Goal: Task Accomplishment & Management: Manage account settings

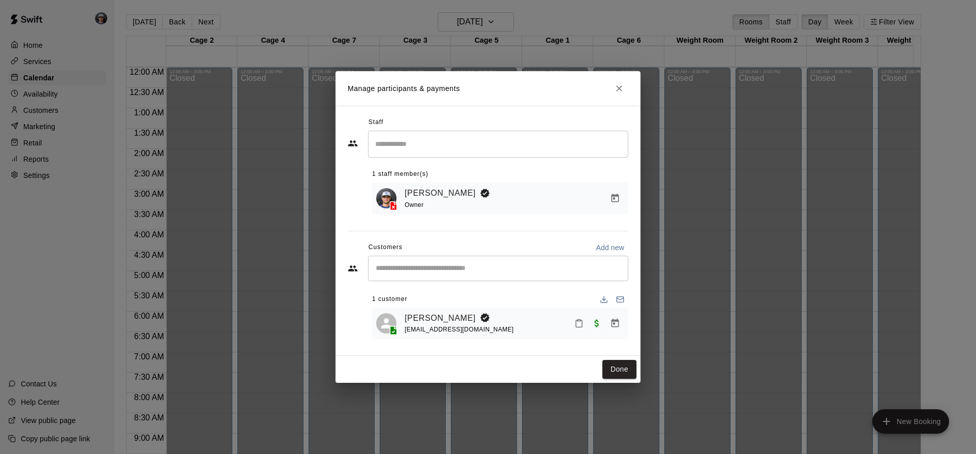
scroll to position [547, 0]
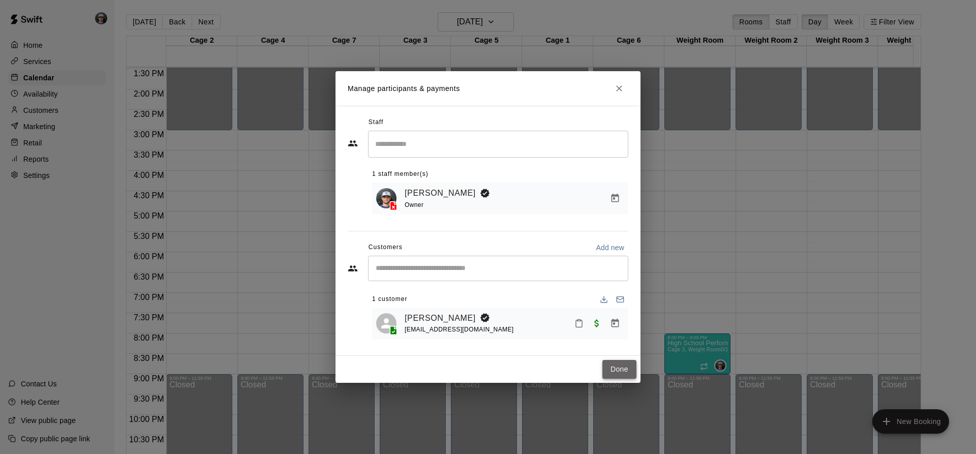
click at [618, 369] on button "Done" at bounding box center [619, 369] width 34 height 19
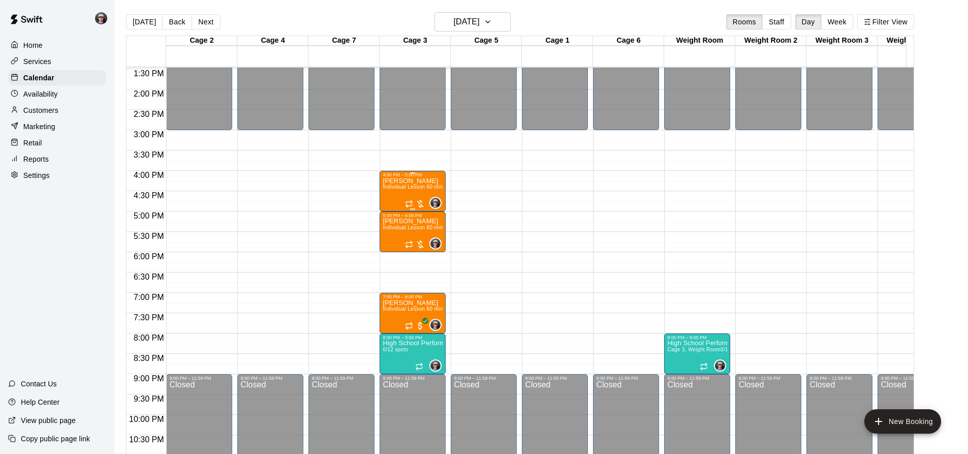
click at [412, 190] on span "Individual Lesson 60 min" at bounding box center [413, 187] width 60 height 6
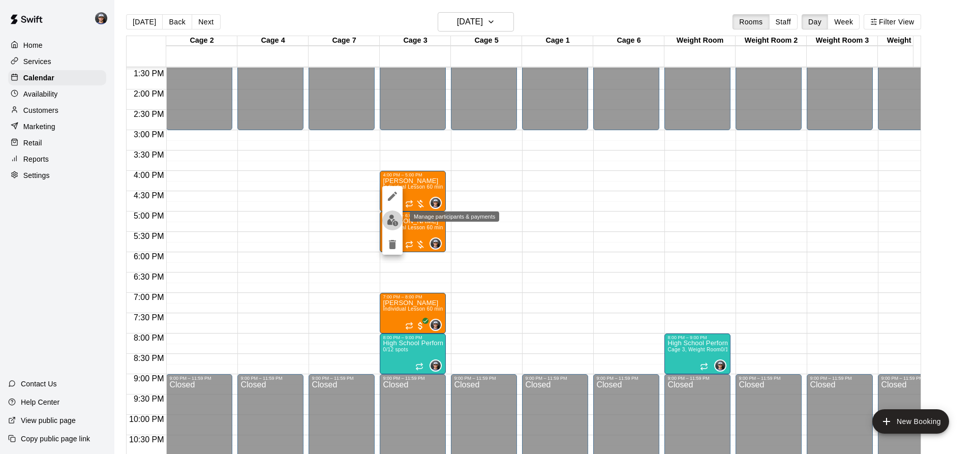
click at [396, 219] on img "edit" at bounding box center [393, 220] width 12 height 12
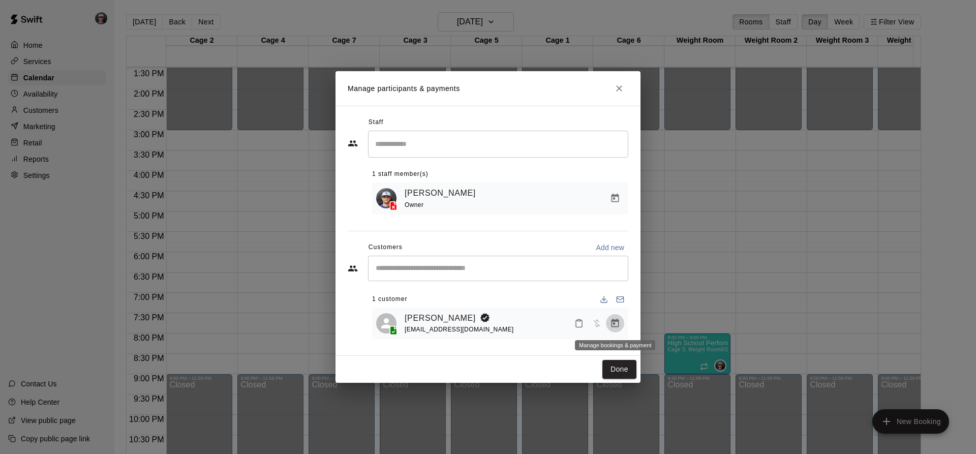
click at [623, 322] on button "Manage bookings & payment" at bounding box center [615, 323] width 18 height 18
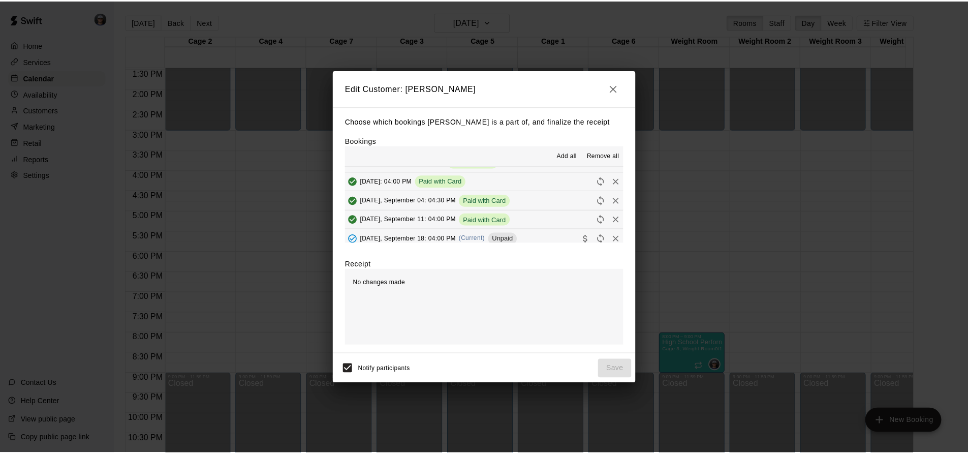
scroll to position [51, 0]
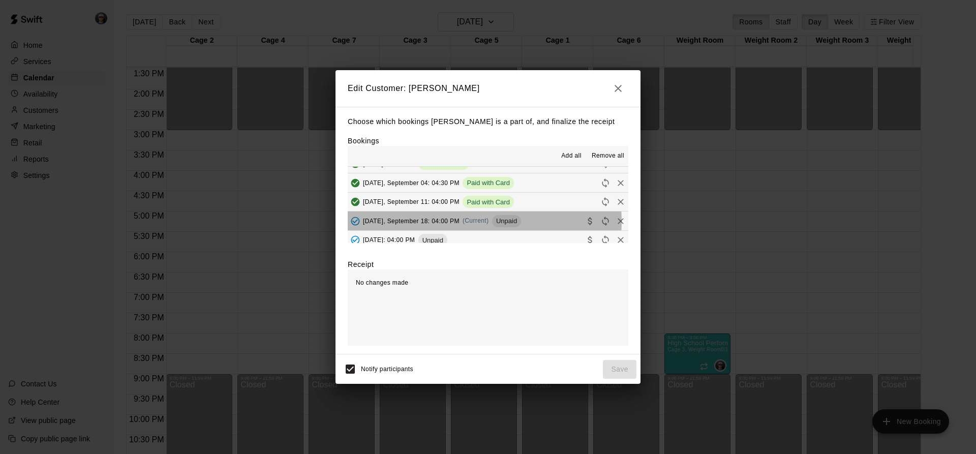
click at [473, 222] on span "(Current)" at bounding box center [475, 220] width 26 height 7
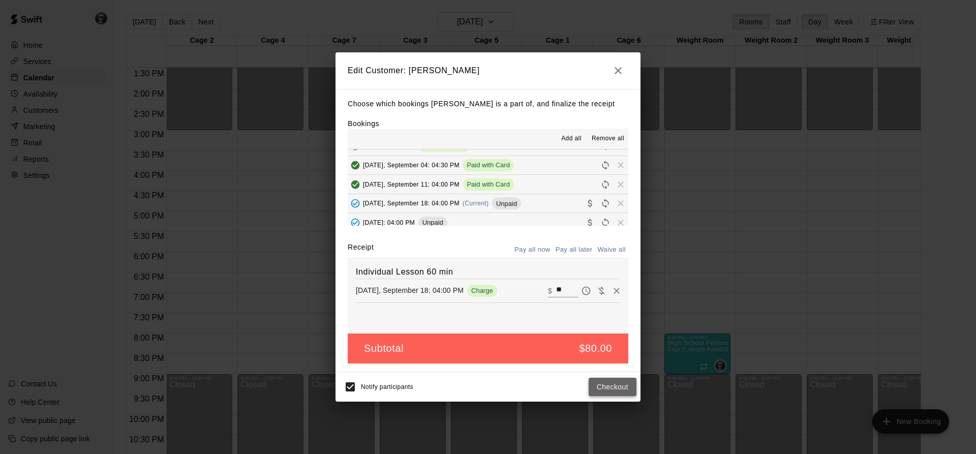
click at [612, 382] on button "Checkout" at bounding box center [612, 387] width 48 height 19
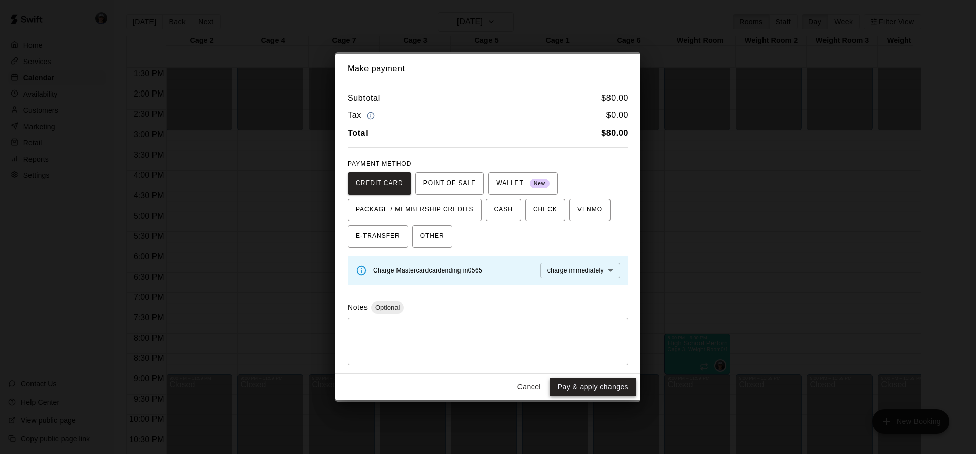
click at [590, 387] on button "Pay & apply changes" at bounding box center [592, 387] width 87 height 19
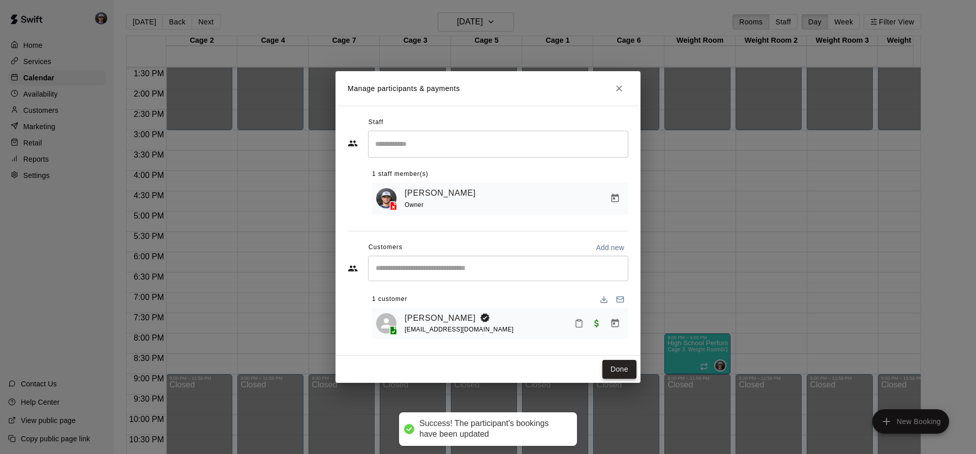
click at [621, 375] on button "Done" at bounding box center [619, 369] width 34 height 19
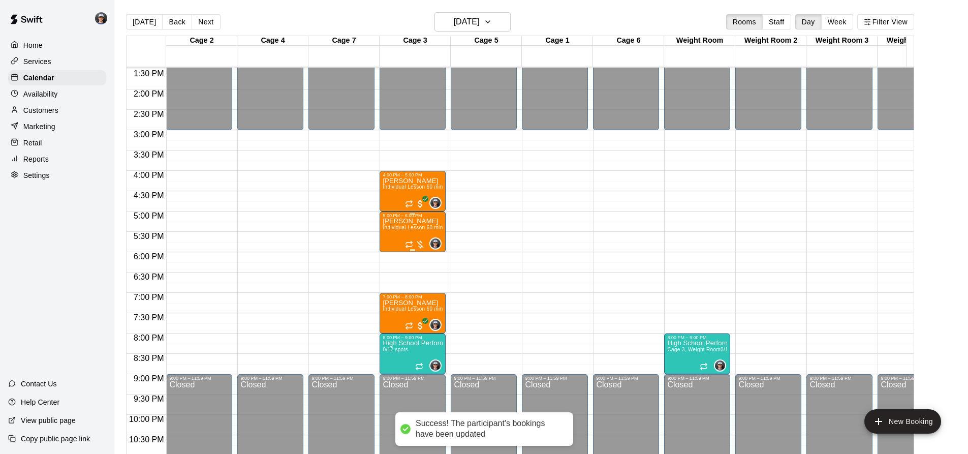
click at [384, 229] on span "Individual Lesson 60 min" at bounding box center [413, 228] width 60 height 6
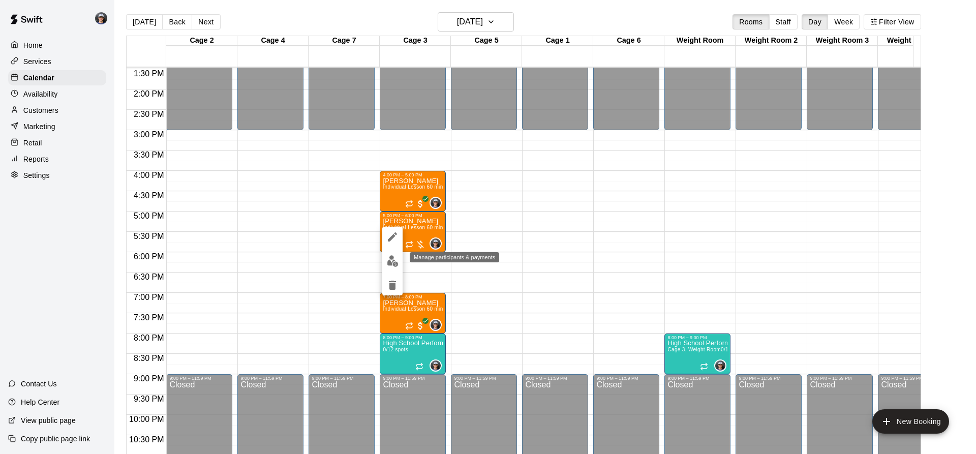
click at [396, 262] on img "edit" at bounding box center [393, 261] width 12 height 12
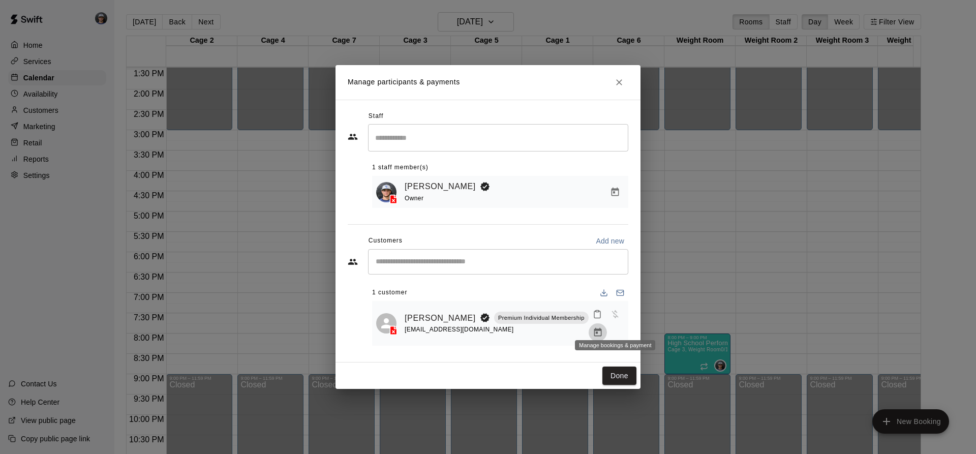
click at [603, 327] on icon "Manage bookings & payment" at bounding box center [598, 332] width 10 height 10
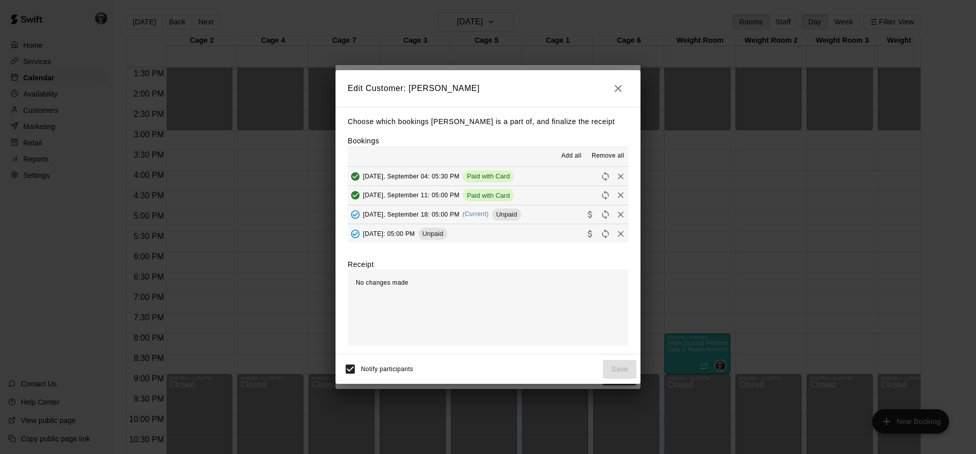
click at [468, 217] on div "[DATE], September 18: 05:00 PM (Current) Unpaid" at bounding box center [434, 214] width 173 height 15
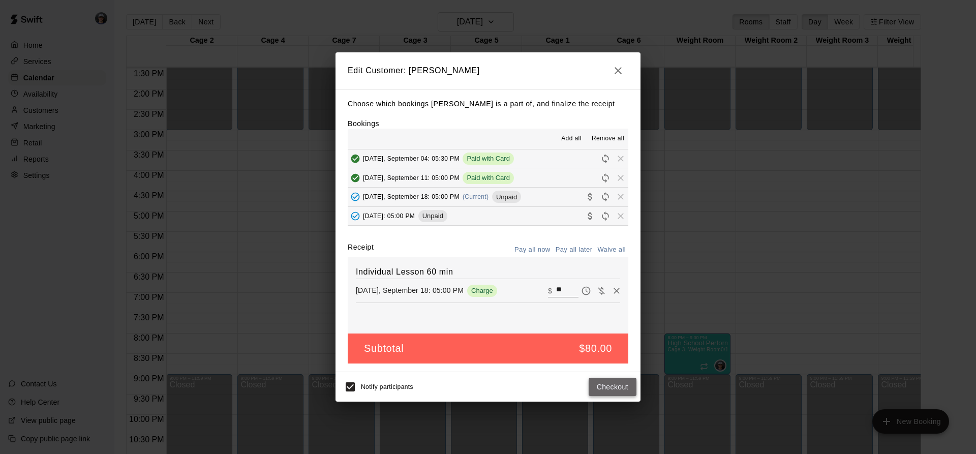
click at [623, 383] on button "Checkout" at bounding box center [612, 387] width 48 height 19
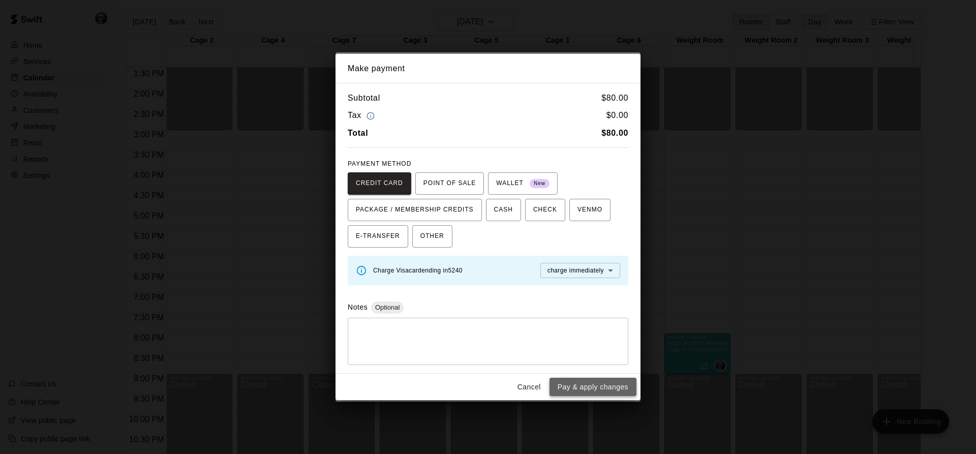
click at [590, 386] on button "Pay & apply changes" at bounding box center [592, 387] width 87 height 19
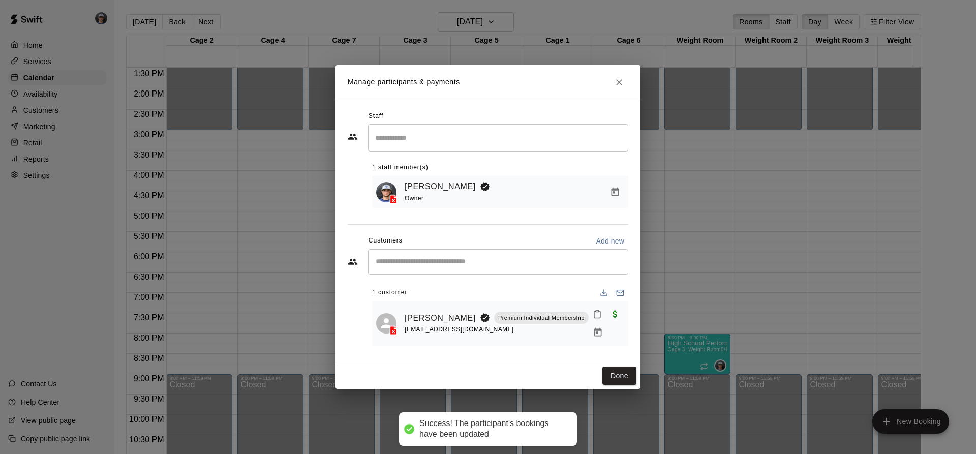
drag, startPoint x: 616, startPoint y: 367, endPoint x: 618, endPoint y: 361, distance: 6.9
click at [617, 367] on button "Done" at bounding box center [619, 375] width 34 height 19
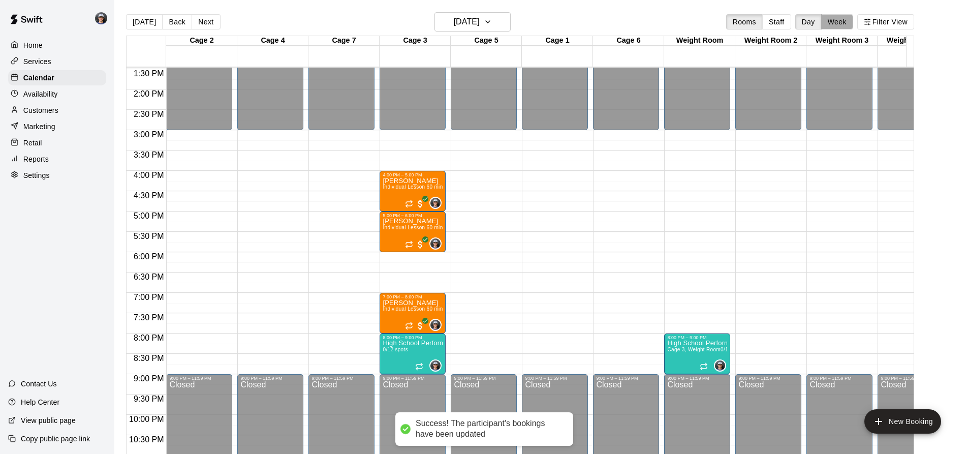
click at [847, 27] on button "Week" at bounding box center [837, 21] width 32 height 15
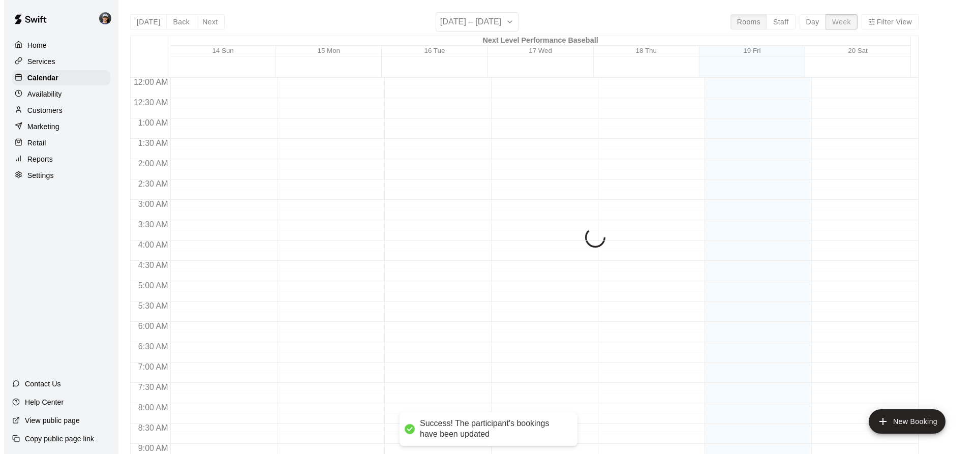
scroll to position [551, 0]
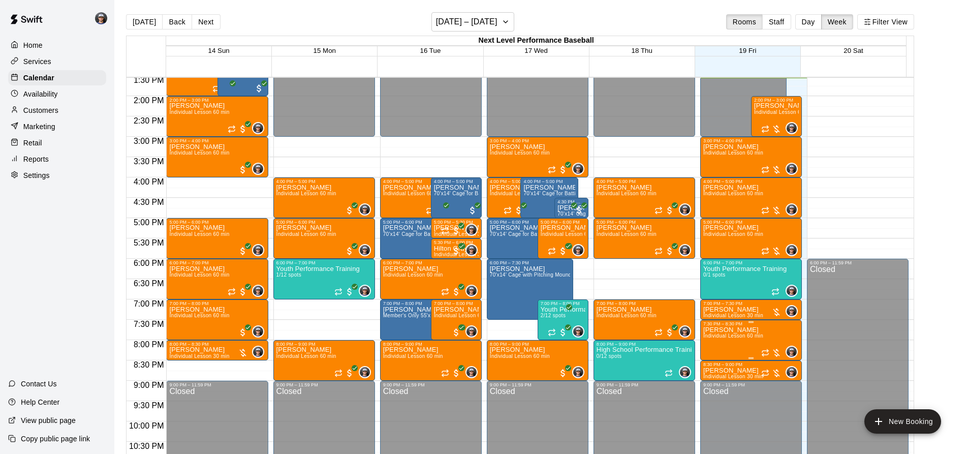
click at [759, 336] on span "Individual Lesson 60 min" at bounding box center [733, 336] width 60 height 6
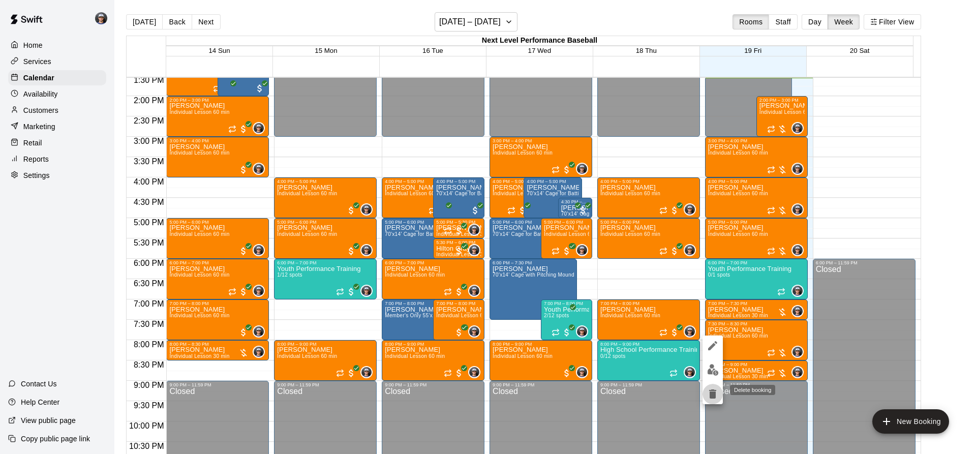
click at [714, 392] on icon "delete" at bounding box center [712, 393] width 7 height 9
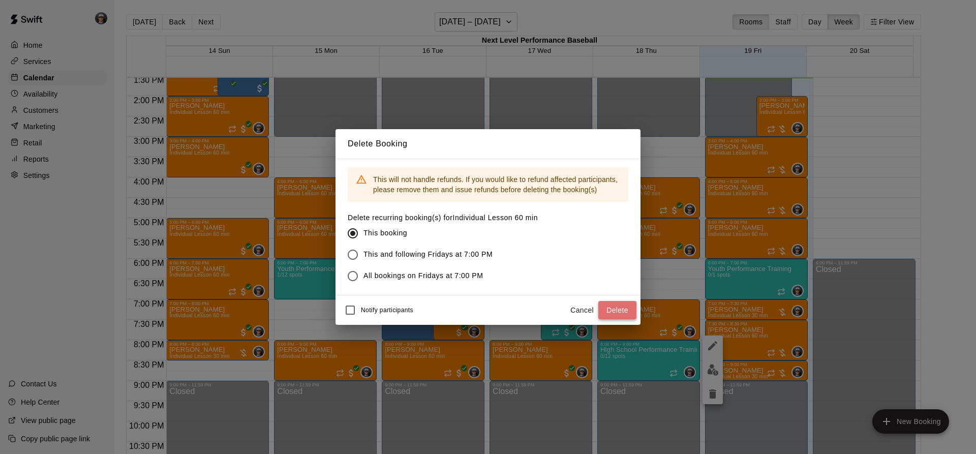
click at [615, 311] on button "Delete" at bounding box center [617, 310] width 38 height 19
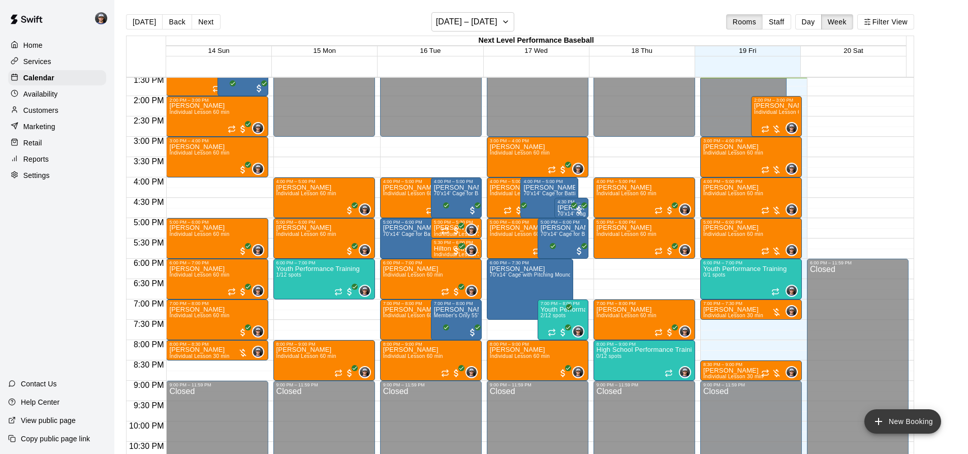
click at [900, 413] on button "New Booking" at bounding box center [902, 421] width 77 height 24
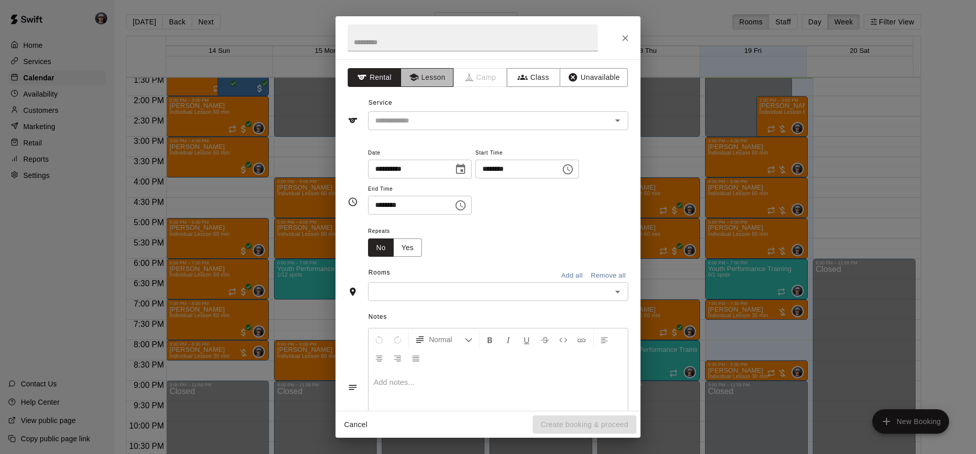
click at [409, 77] on icon "button" at bounding box center [413, 78] width 9 height 8
click at [416, 126] on input "text" at bounding box center [483, 120] width 224 height 13
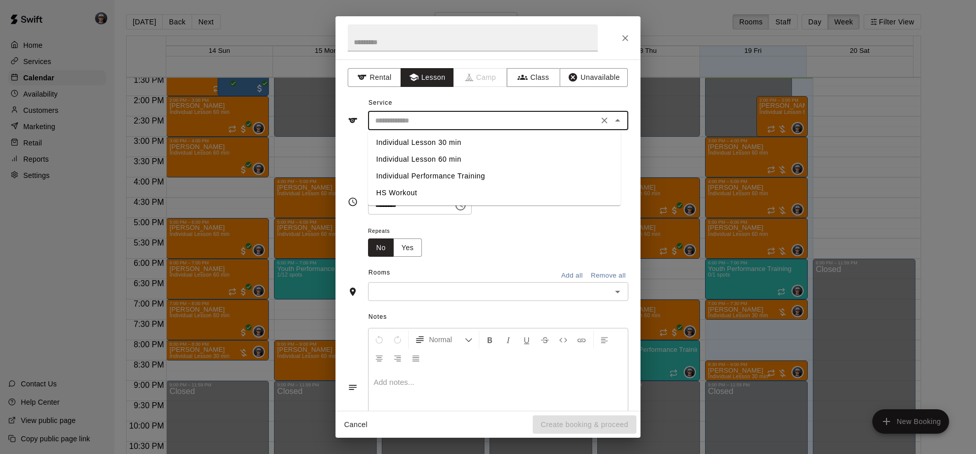
click at [448, 159] on li "Individual Lesson 60 min" at bounding box center [494, 159] width 253 height 17
type input "**********"
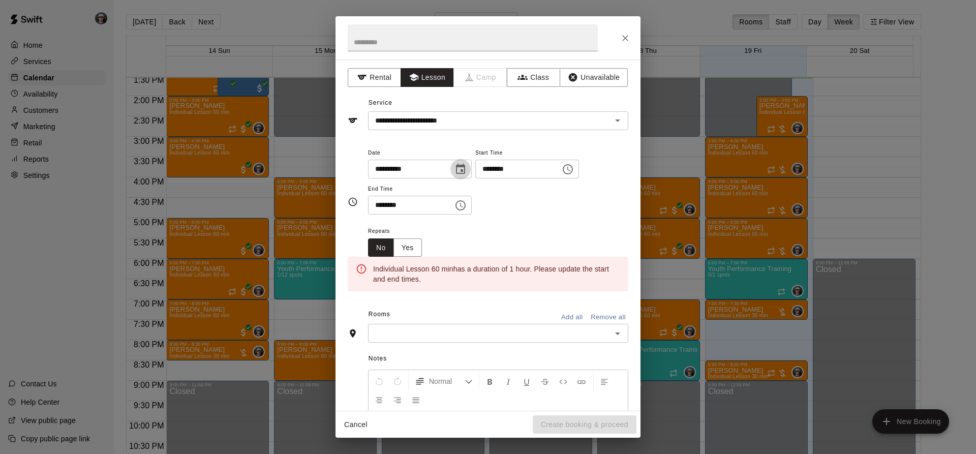
click at [465, 173] on icon "Choose date, selected date is Sep 18, 2025" at bounding box center [460, 169] width 9 height 10
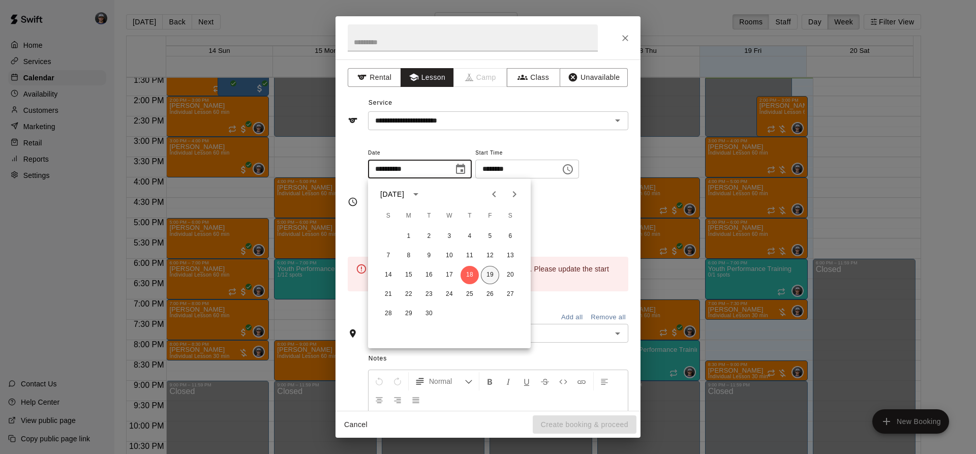
click at [490, 273] on button "19" at bounding box center [490, 275] width 18 height 18
type input "**********"
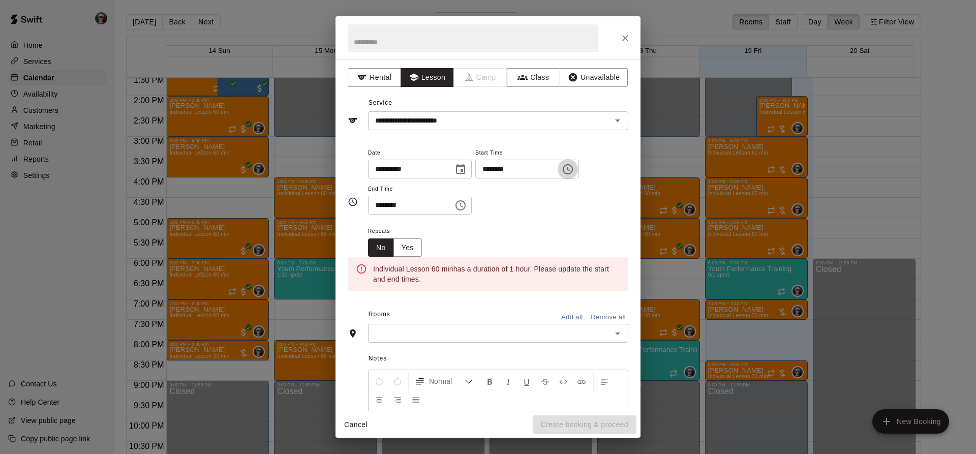
click at [574, 165] on icon "Choose time, selected time is 7:00 PM" at bounding box center [568, 169] width 12 height 12
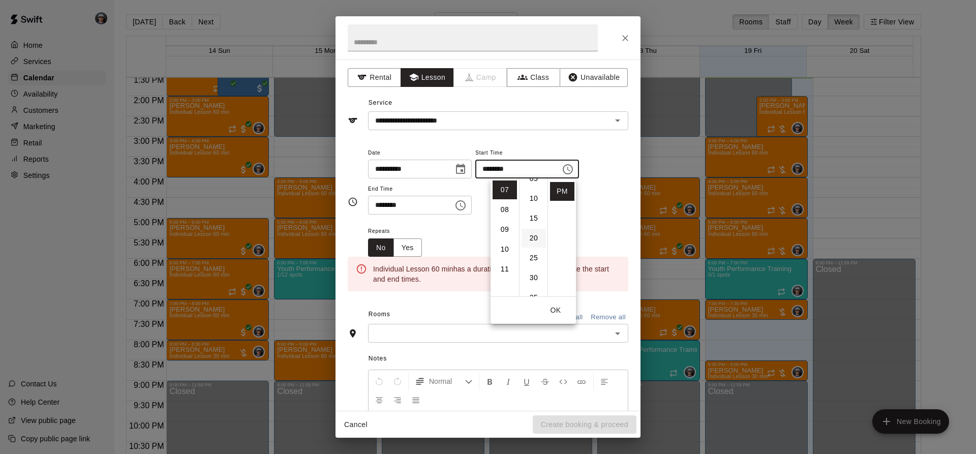
scroll to position [51, 0]
click at [530, 254] on li "30" at bounding box center [533, 258] width 24 height 19
type input "********"
click at [471, 211] on button "Choose time, selected time is 7:30 PM" at bounding box center [460, 205] width 20 height 20
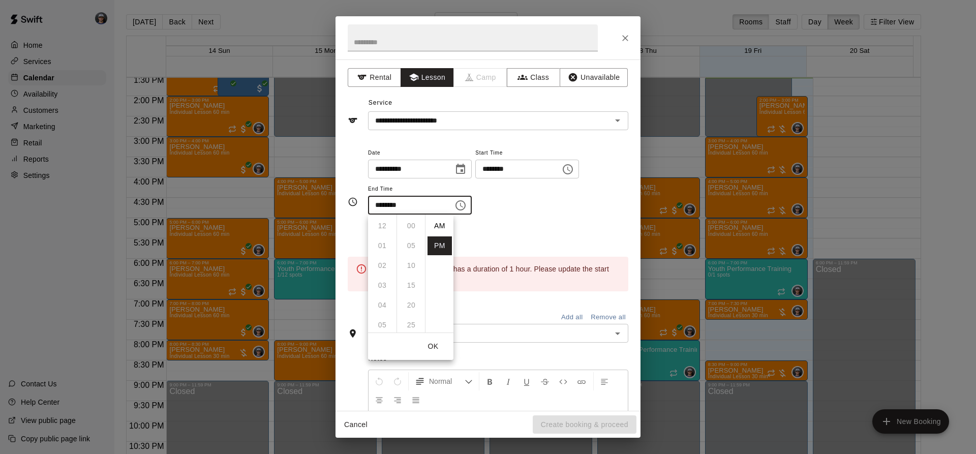
scroll to position [18, 0]
click at [381, 245] on li "08" at bounding box center [382, 245] width 24 height 19
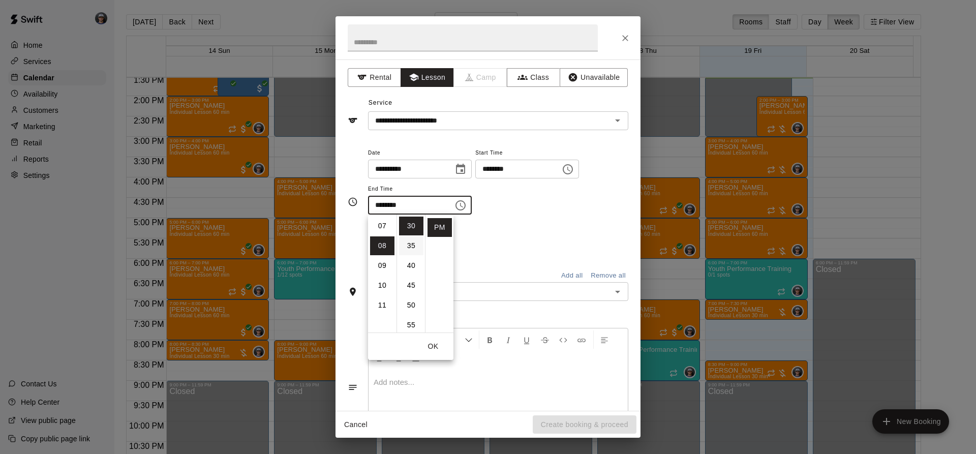
type input "********"
click at [581, 229] on div "Repeats No Yes" at bounding box center [498, 241] width 260 height 32
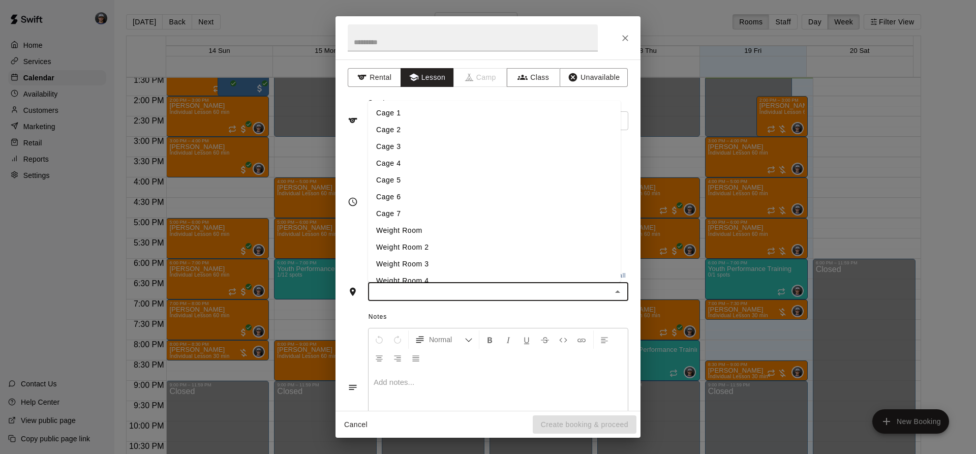
click at [492, 288] on input "text" at bounding box center [489, 291] width 237 height 13
click at [424, 144] on li "Cage 3" at bounding box center [494, 146] width 253 height 17
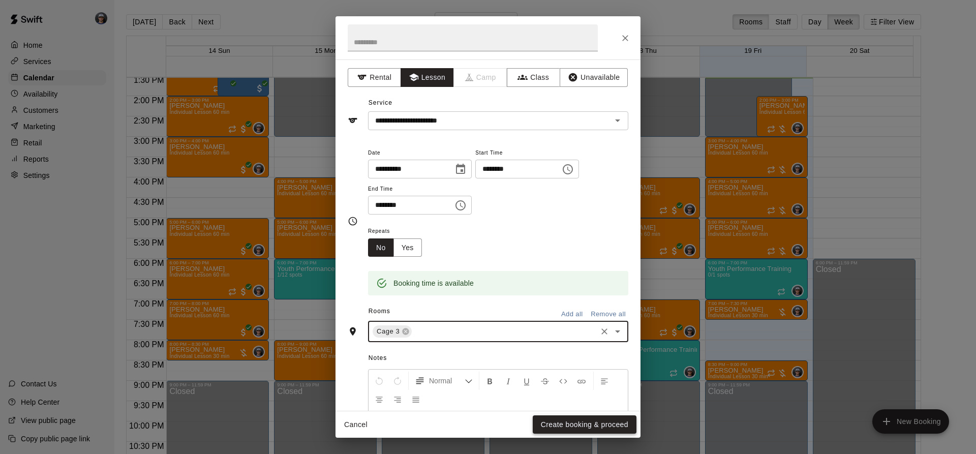
click at [568, 426] on button "Create booking & proceed" at bounding box center [585, 424] width 104 height 19
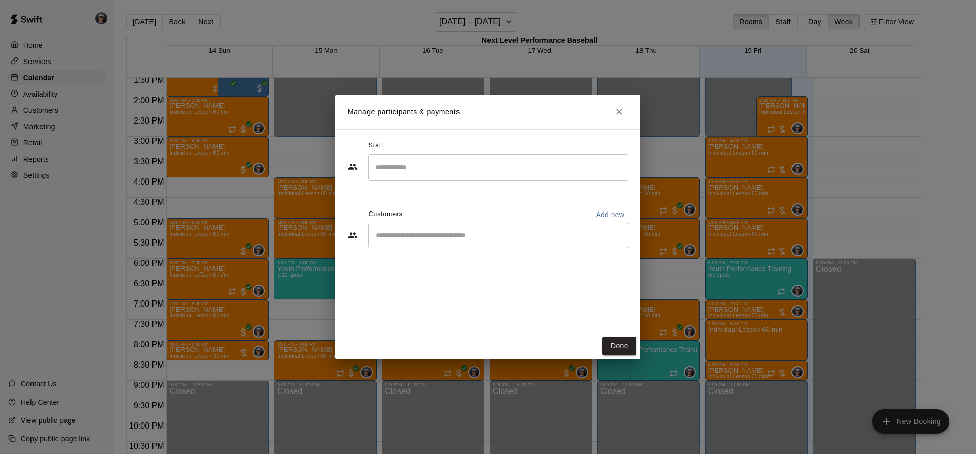
click at [422, 242] on div "​" at bounding box center [498, 235] width 260 height 25
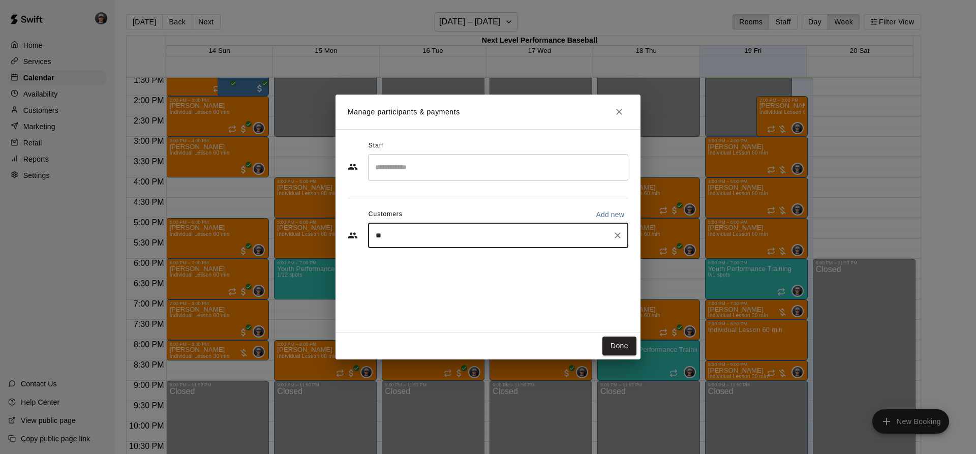
type input "***"
click at [441, 259] on p "[PERSON_NAME]" at bounding box center [427, 259] width 62 height 11
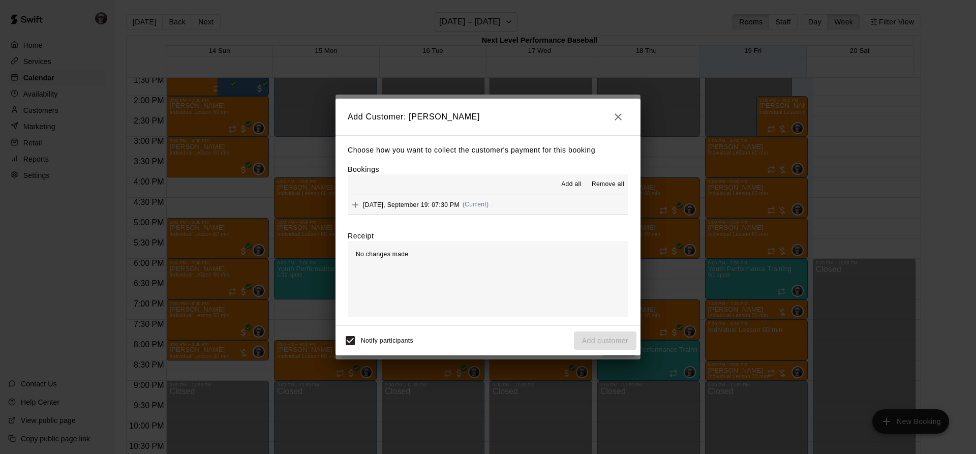
click at [480, 207] on span "(Current)" at bounding box center [475, 204] width 26 height 7
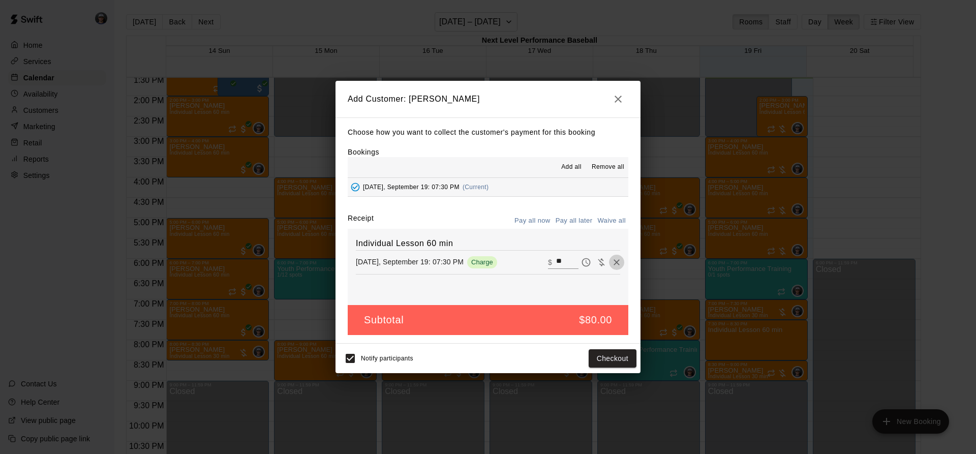
click at [611, 267] on icon "Remove" at bounding box center [616, 262] width 10 height 10
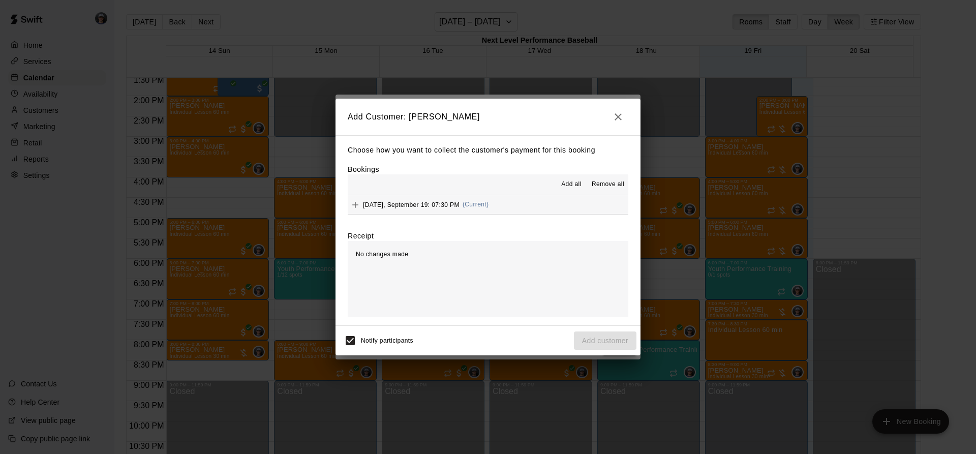
click at [617, 119] on icon "button" at bounding box center [618, 117] width 12 height 12
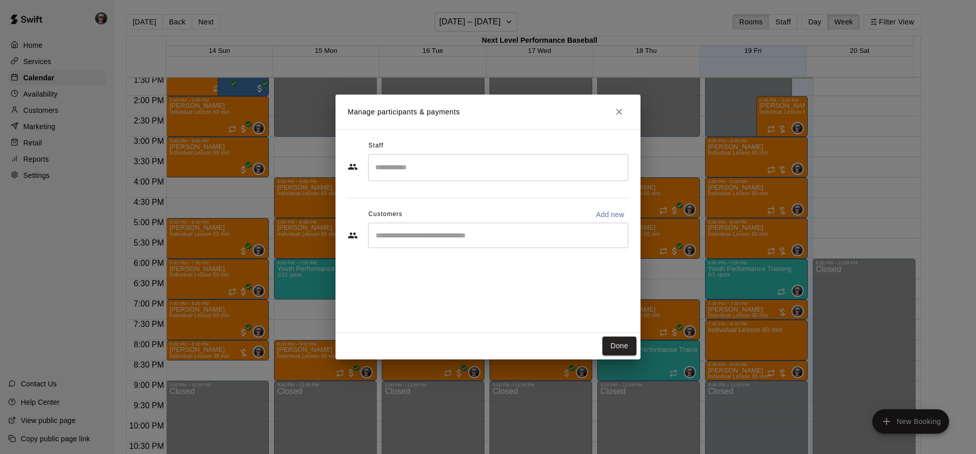
drag, startPoint x: 433, startPoint y: 229, endPoint x: 432, endPoint y: 224, distance: 5.7
click at [433, 229] on div "​" at bounding box center [498, 235] width 260 height 25
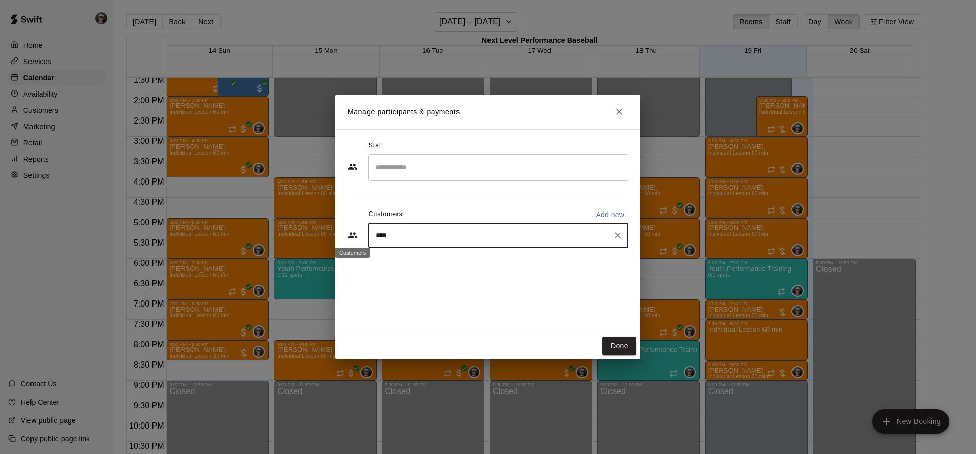
drag, startPoint x: 410, startPoint y: 234, endPoint x: 350, endPoint y: 238, distance: 60.6
click at [350, 238] on div "**** ​" at bounding box center [488, 235] width 281 height 25
type input "***"
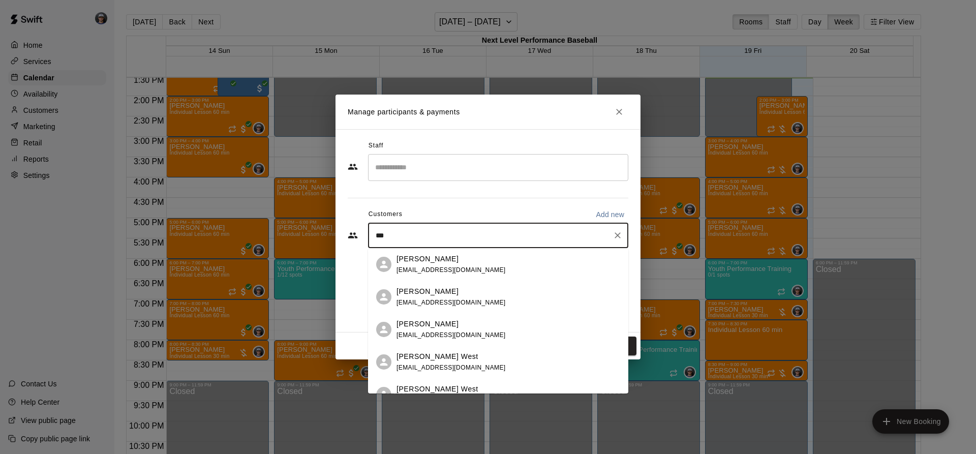
click at [560, 274] on div "[PERSON_NAME] [EMAIL_ADDRESS][DOMAIN_NAME]" at bounding box center [508, 265] width 224 height 22
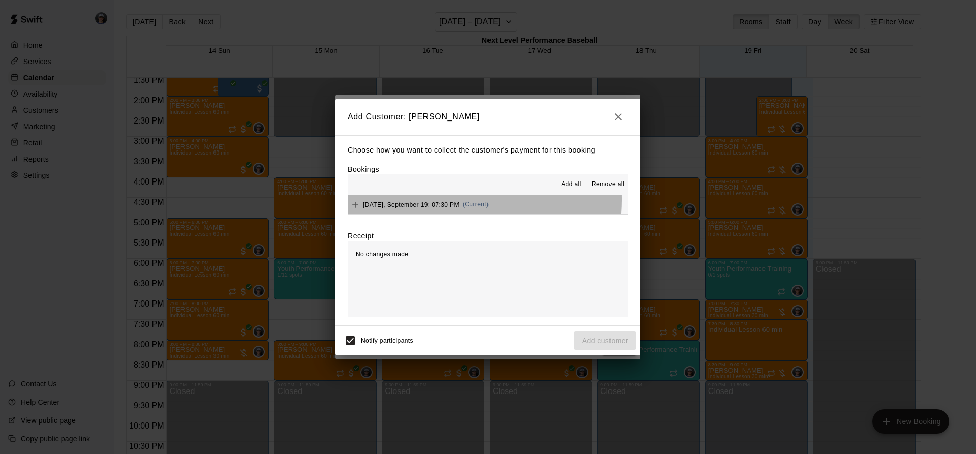
click at [446, 200] on div "[DATE], September 19: 07:30 PM (Current)" at bounding box center [418, 204] width 141 height 15
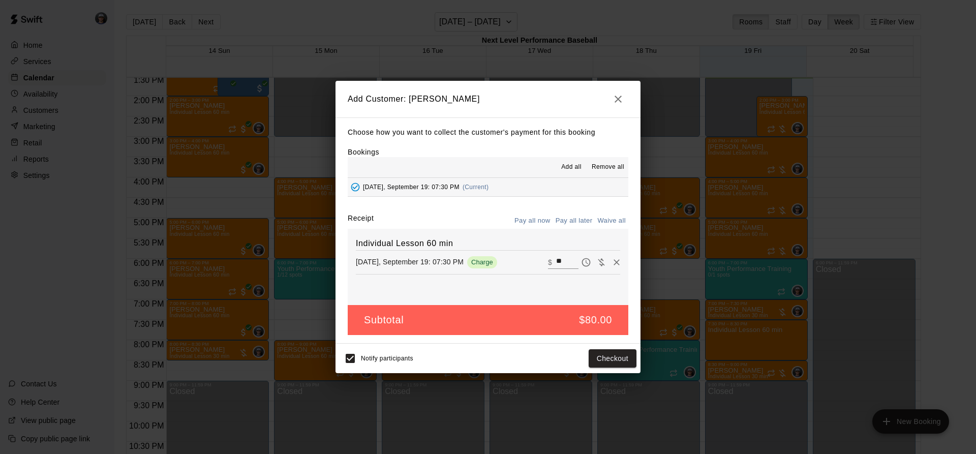
click at [578, 222] on button "Pay all later" at bounding box center [574, 221] width 42 height 16
click at [604, 360] on button "Add customer" at bounding box center [605, 358] width 63 height 19
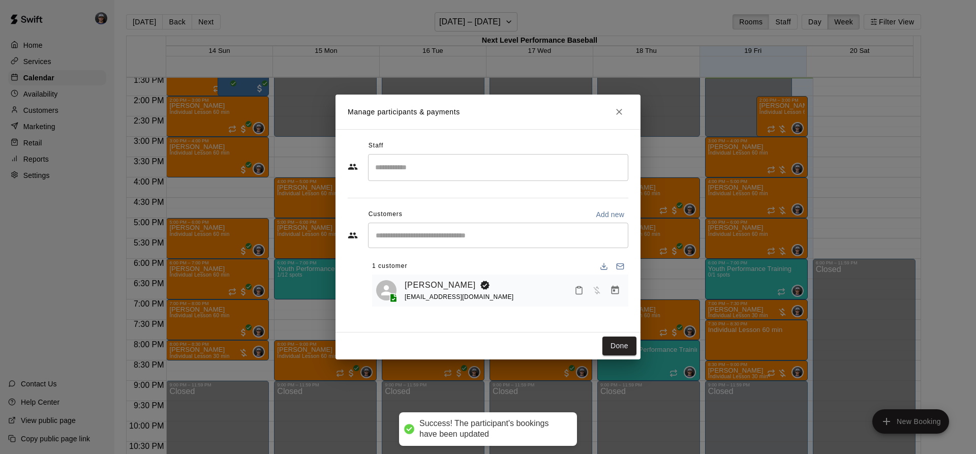
click at [420, 168] on input "Search staff" at bounding box center [498, 168] width 251 height 18
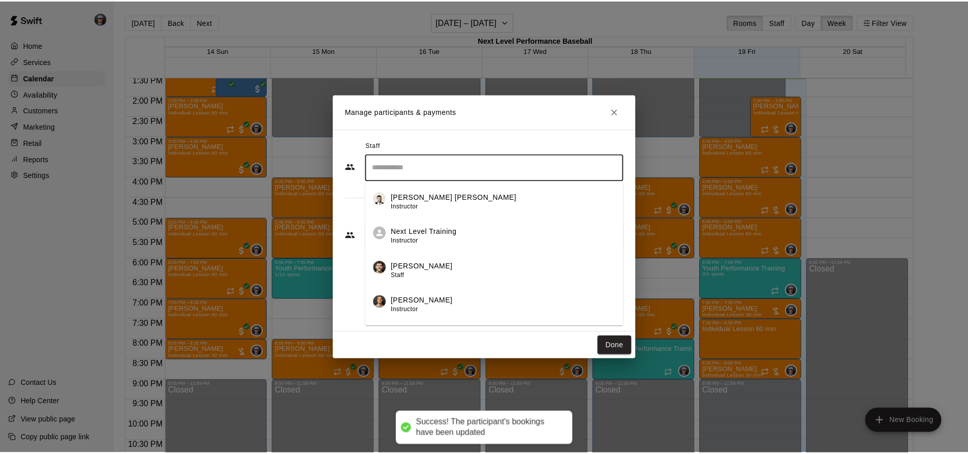
scroll to position [131, 0]
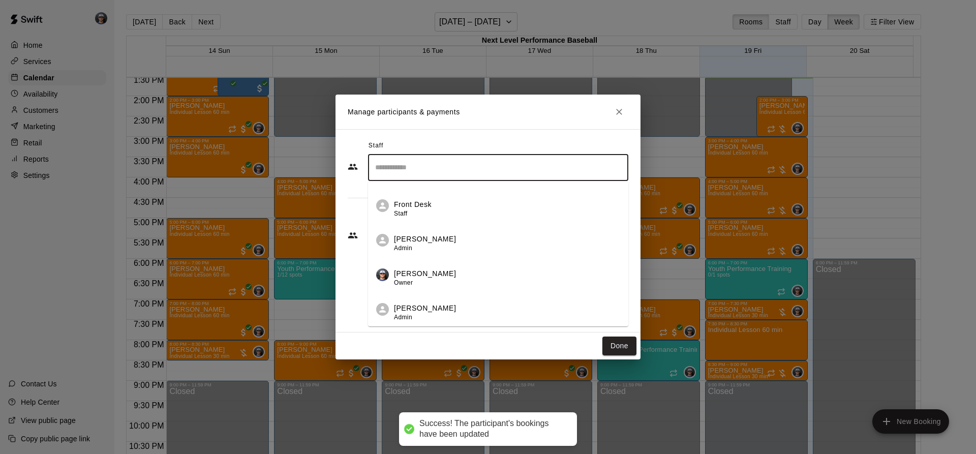
click at [431, 265] on li "[PERSON_NAME] Owner" at bounding box center [498, 274] width 260 height 35
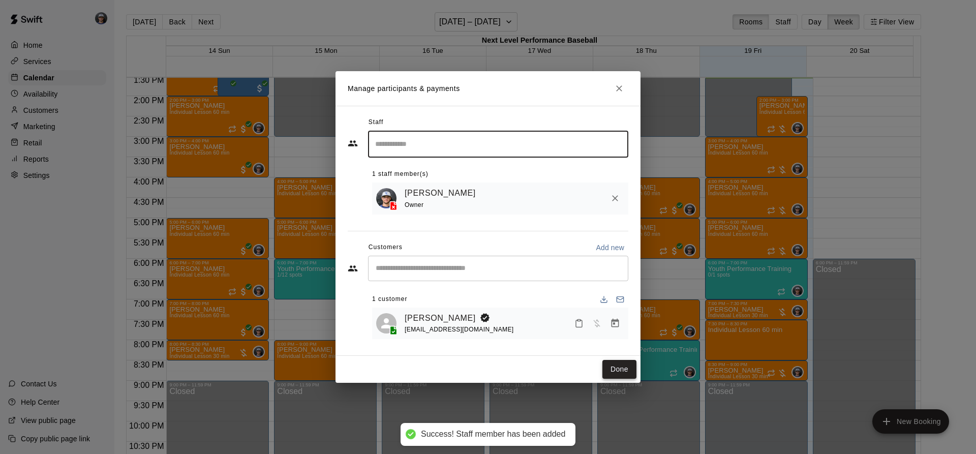
click at [612, 366] on button "Done" at bounding box center [619, 369] width 34 height 19
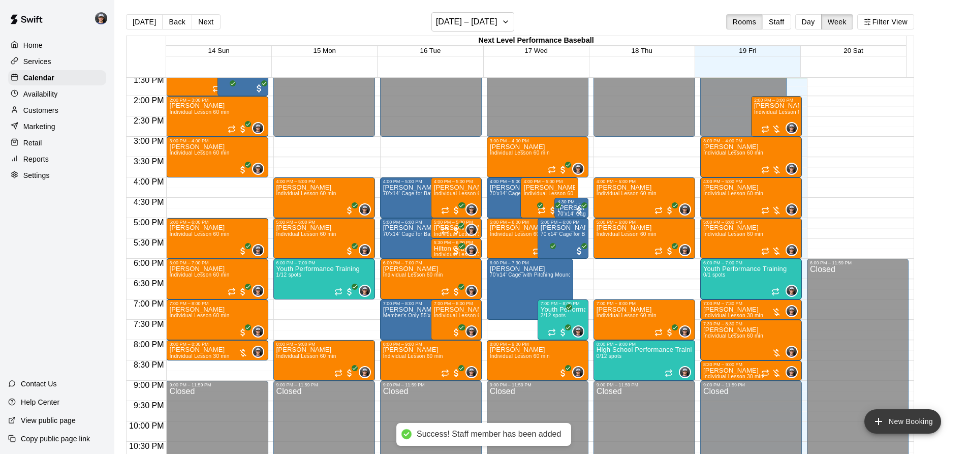
click at [886, 419] on button "New Booking" at bounding box center [902, 421] width 77 height 24
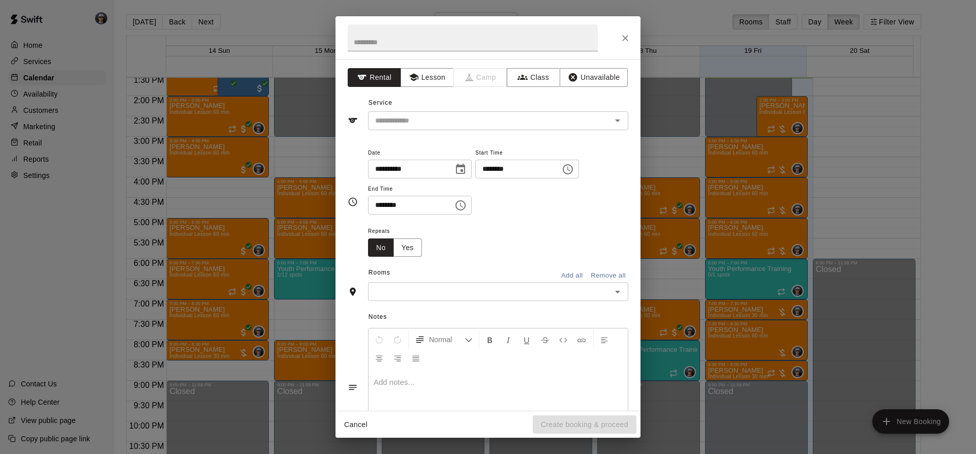
click at [428, 87] on div "**********" at bounding box center [487, 234] width 305 height 351
drag, startPoint x: 429, startPoint y: 80, endPoint x: 429, endPoint y: 88, distance: 8.1
click at [429, 80] on button "Lesson" at bounding box center [426, 77] width 53 height 19
click at [418, 118] on input "text" at bounding box center [483, 120] width 224 height 13
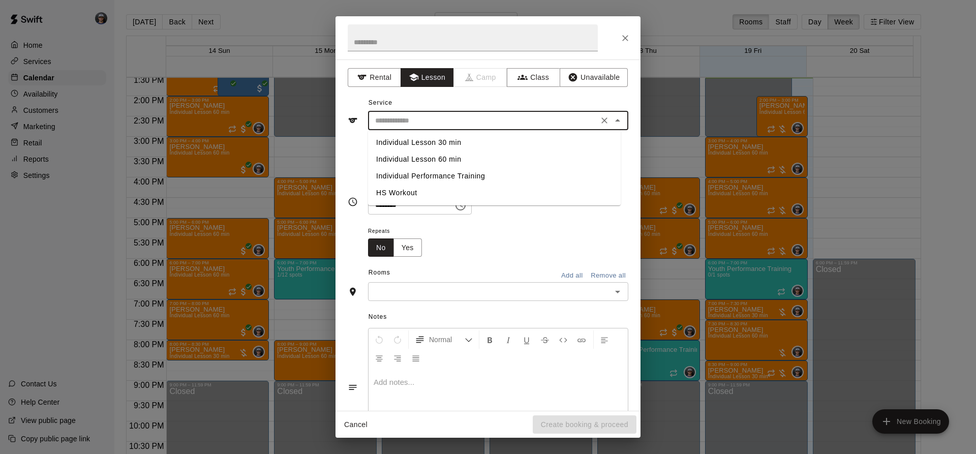
click at [430, 147] on li "Individual Lesson 30 min" at bounding box center [494, 142] width 253 height 17
type input "**********"
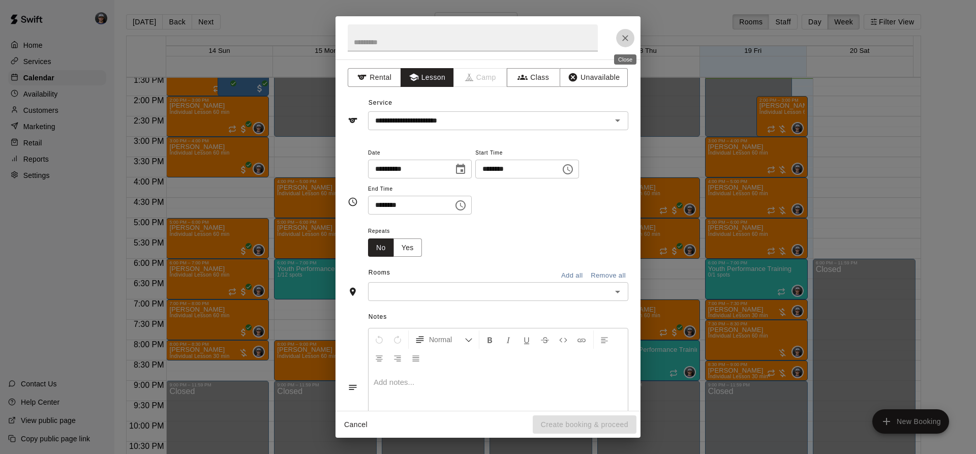
click at [626, 34] on icon "Close" at bounding box center [625, 38] width 10 height 10
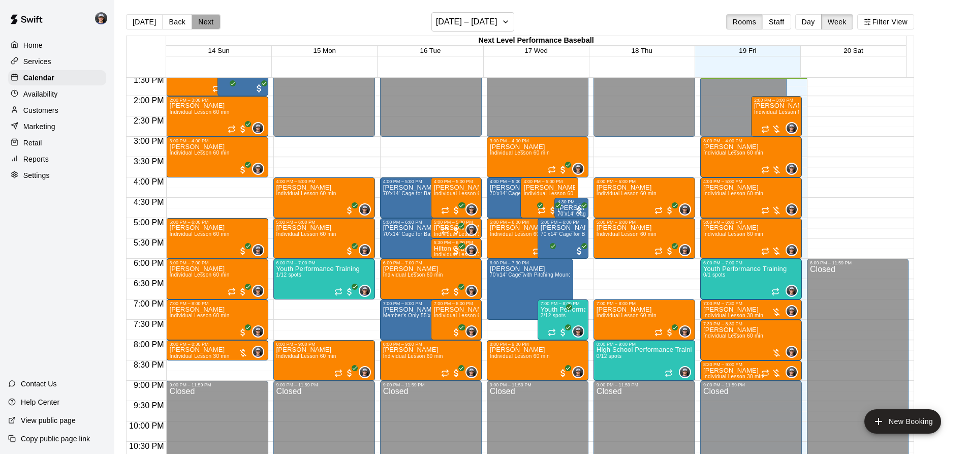
click at [207, 17] on button "Next" at bounding box center [206, 21] width 28 height 15
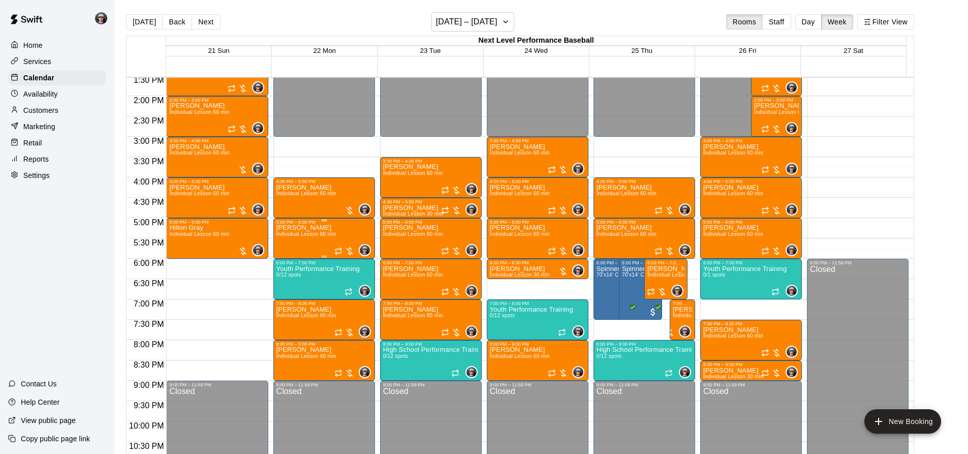
scroll to position [500, 0]
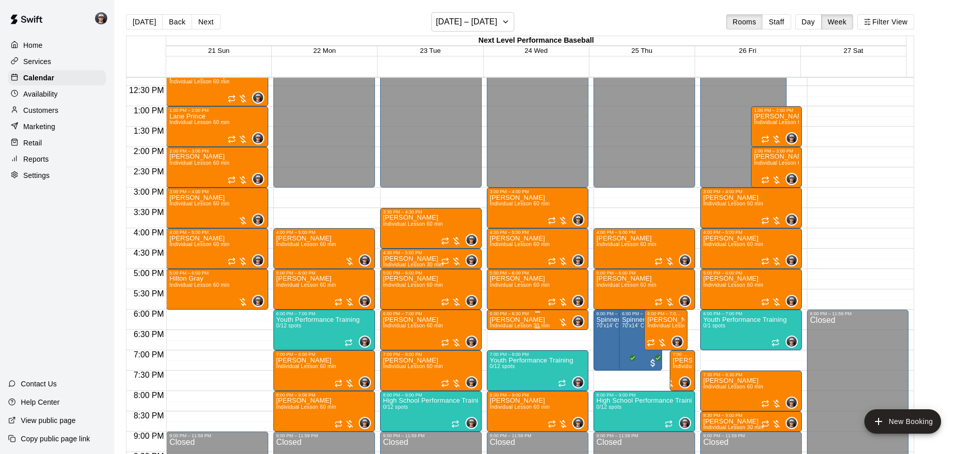
click at [515, 320] on p "[PERSON_NAME]" at bounding box center [520, 320] width 60 height 0
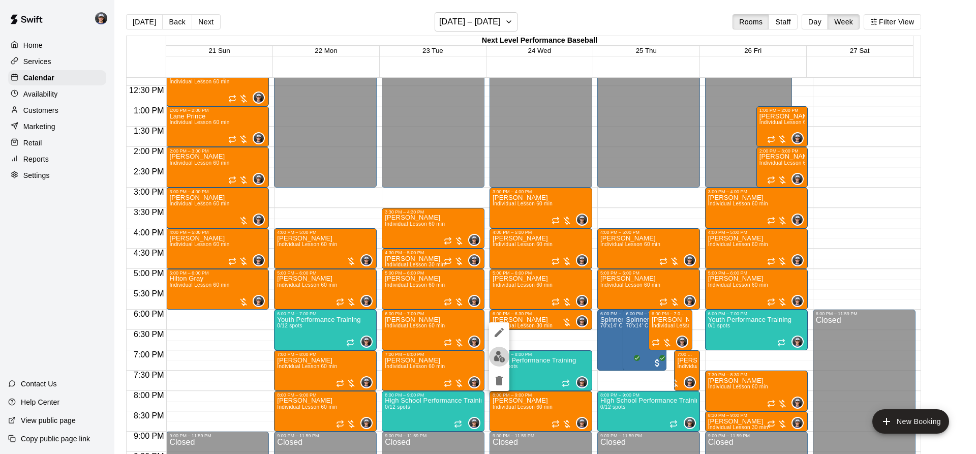
click at [503, 355] on img "edit" at bounding box center [499, 357] width 12 height 12
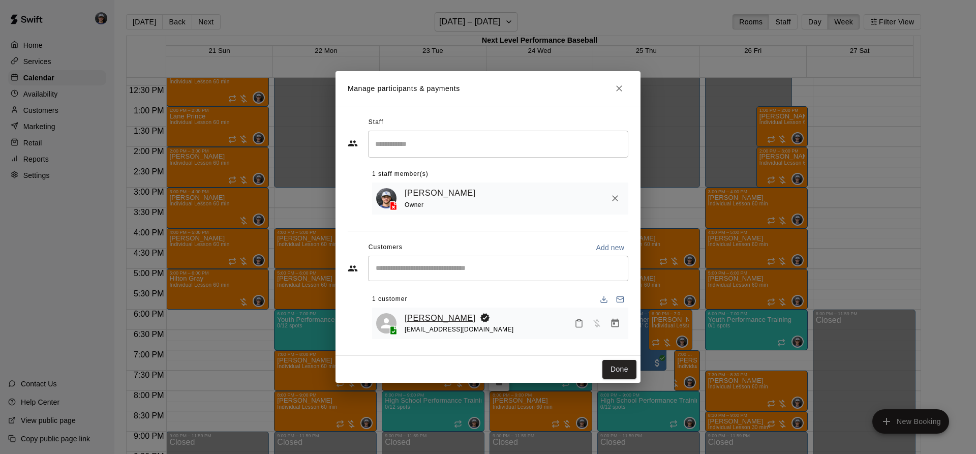
click at [436, 319] on link "[PERSON_NAME]" at bounding box center [440, 318] width 71 height 13
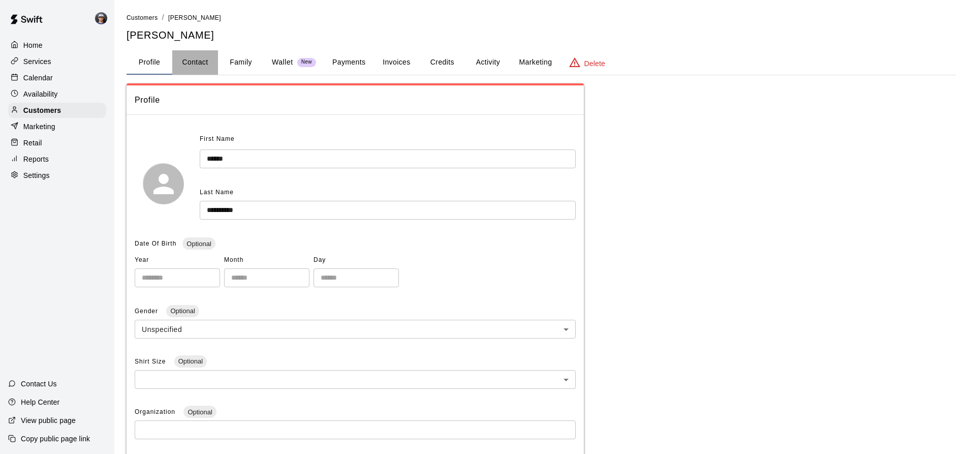
click at [199, 61] on button "Contact" at bounding box center [195, 62] width 46 height 24
select select "**"
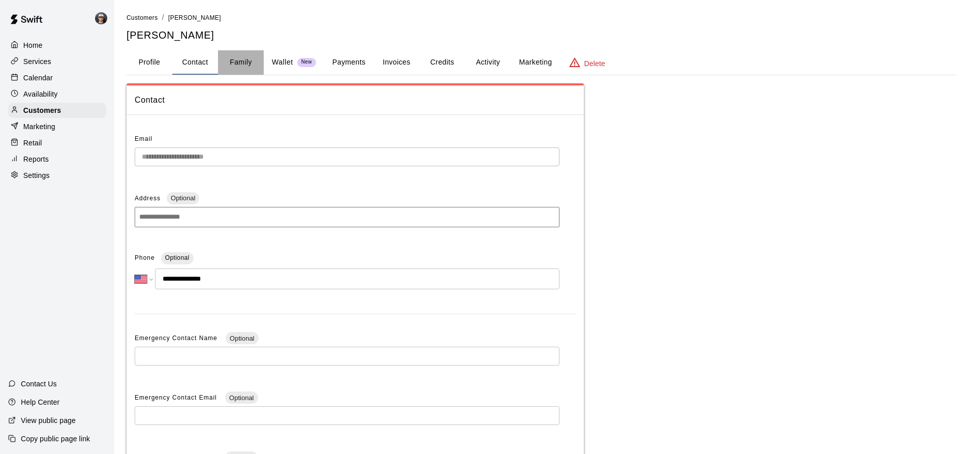
click at [258, 56] on button "Family" at bounding box center [241, 62] width 46 height 24
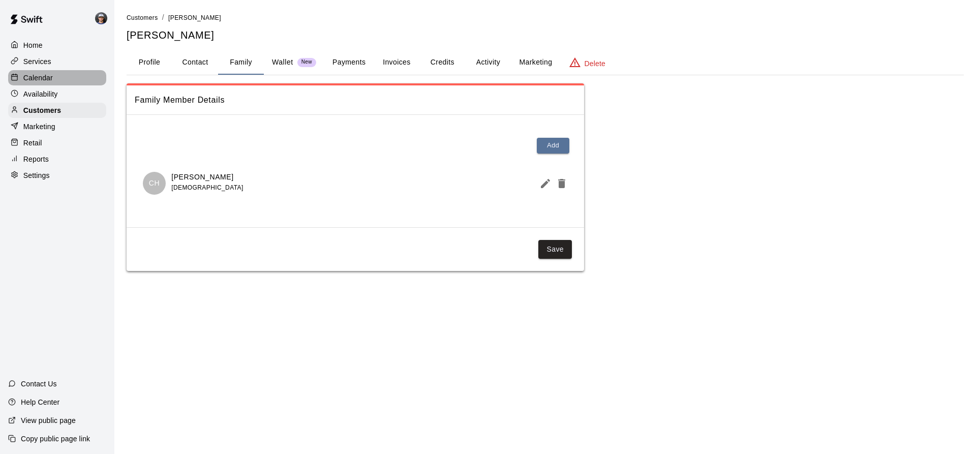
click at [43, 75] on p "Calendar" at bounding box center [37, 78] width 29 height 10
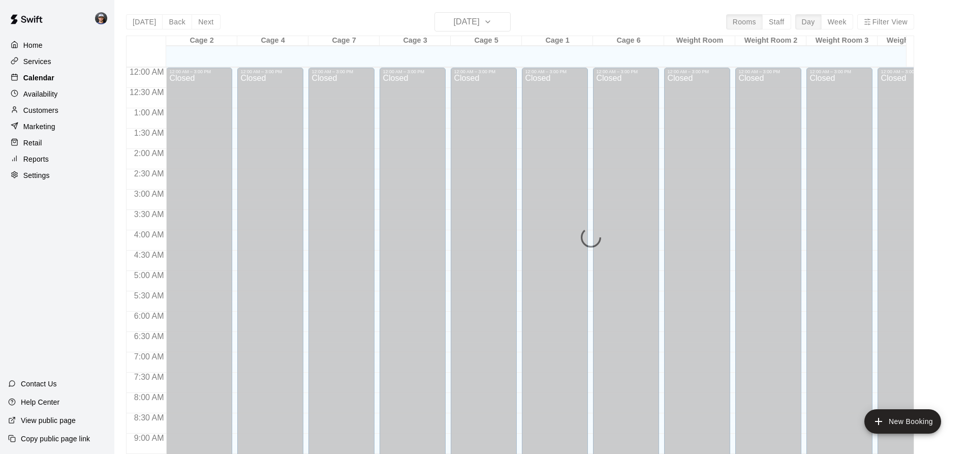
scroll to position [547, 0]
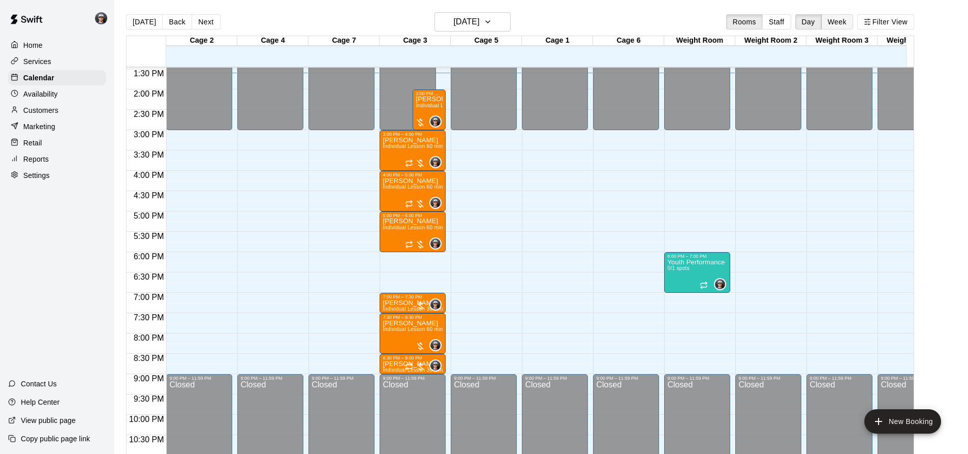
drag, startPoint x: 849, startPoint y: 18, endPoint x: 839, endPoint y: 21, distance: 10.8
click at [848, 18] on button "Week" at bounding box center [837, 21] width 32 height 15
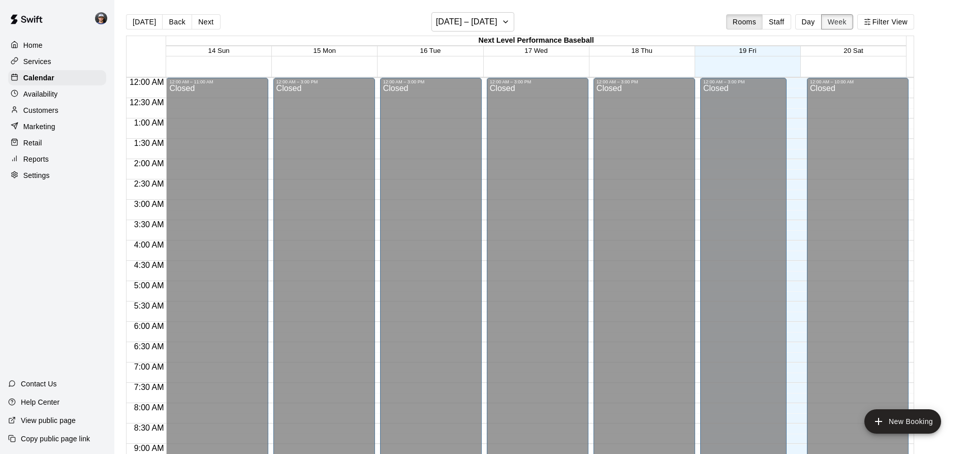
scroll to position [552, 0]
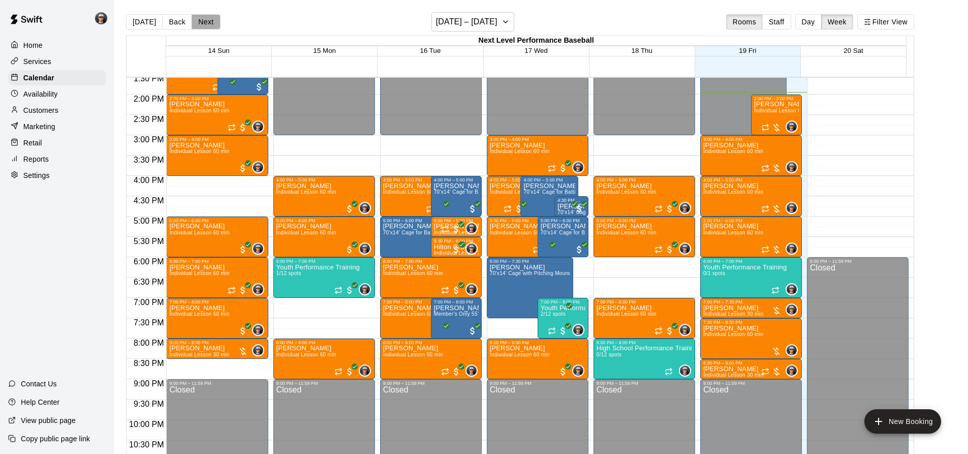
click at [199, 20] on button "Next" at bounding box center [206, 21] width 28 height 15
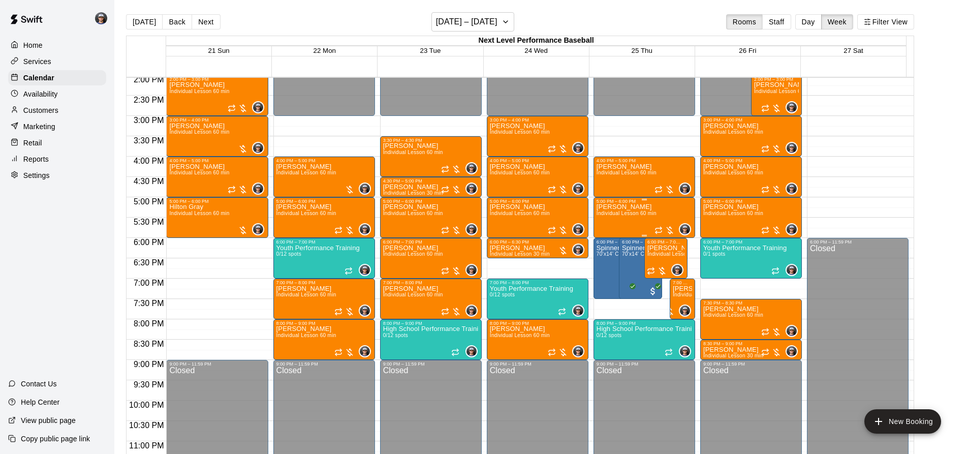
scroll to position [590, 0]
